Goal: Transaction & Acquisition: Download file/media

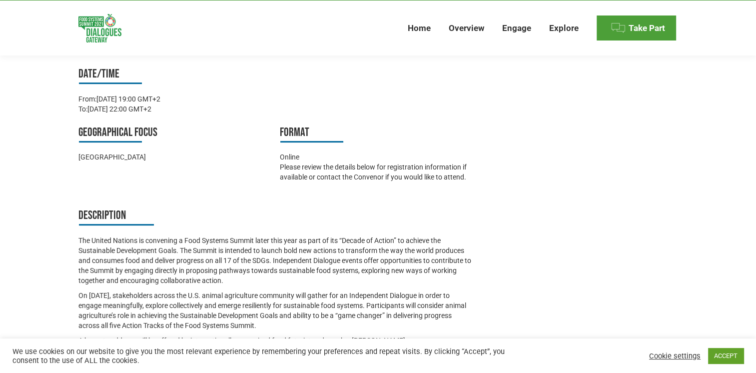
scroll to position [123, 0]
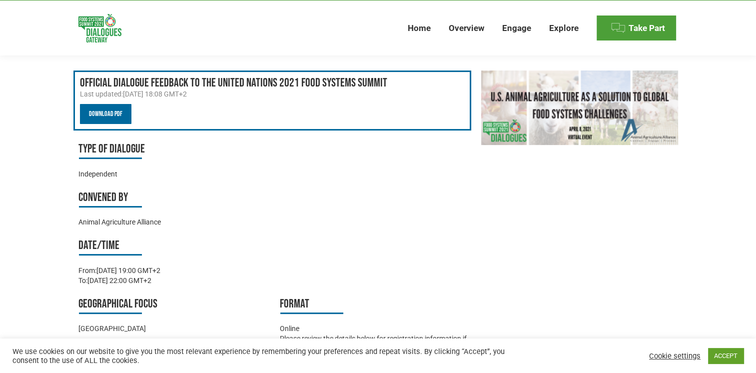
click at [108, 111] on link "Download PDF" at bounding box center [105, 114] width 51 height 20
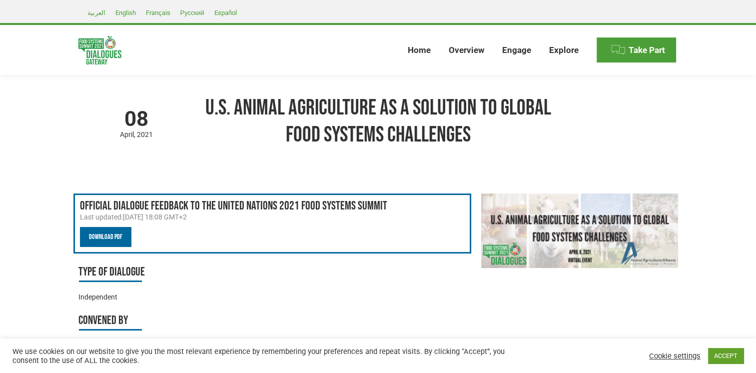
click at [104, 237] on link "Download PDF" at bounding box center [105, 237] width 51 height 20
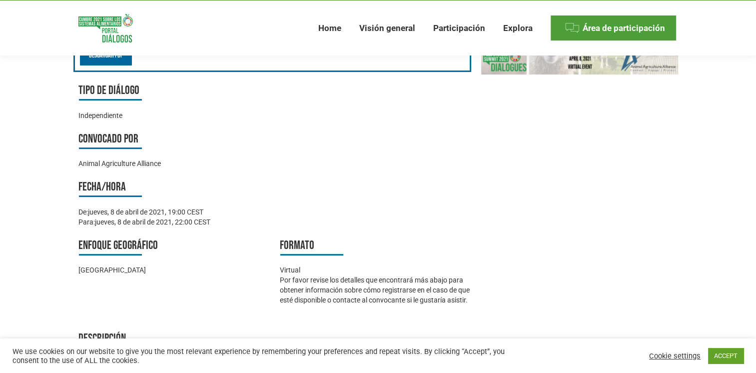
scroll to position [200, 0]
